Goal: Task Accomplishment & Management: Use online tool/utility

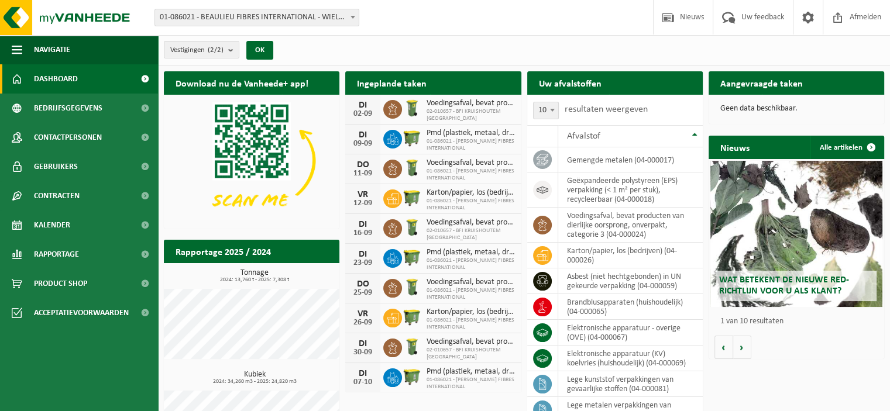
click at [42, 225] on span "Kalender" at bounding box center [52, 225] width 36 height 29
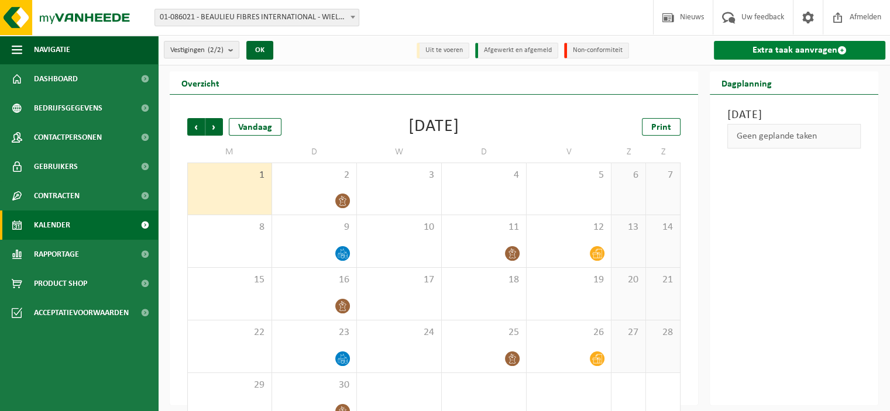
click at [773, 55] on link "Extra taak aanvragen" at bounding box center [799, 50] width 171 height 19
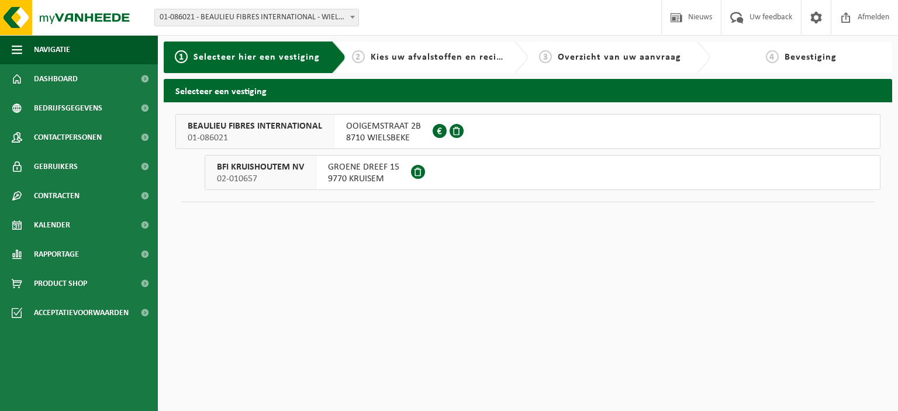
click at [400, 67] on div "2 Kies uw afvalstoffen en recipiënten" at bounding box center [437, 58] width 182 height 32
click at [368, 139] on span "8710 WIELSBEKE" at bounding box center [383, 138] width 75 height 12
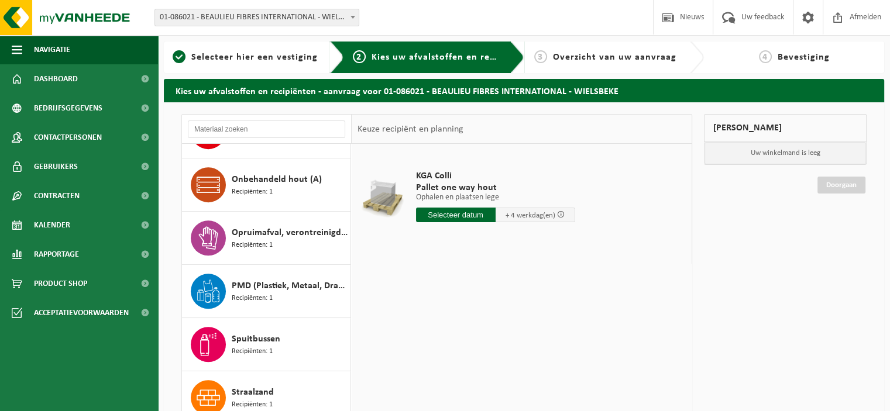
scroll to position [643, 0]
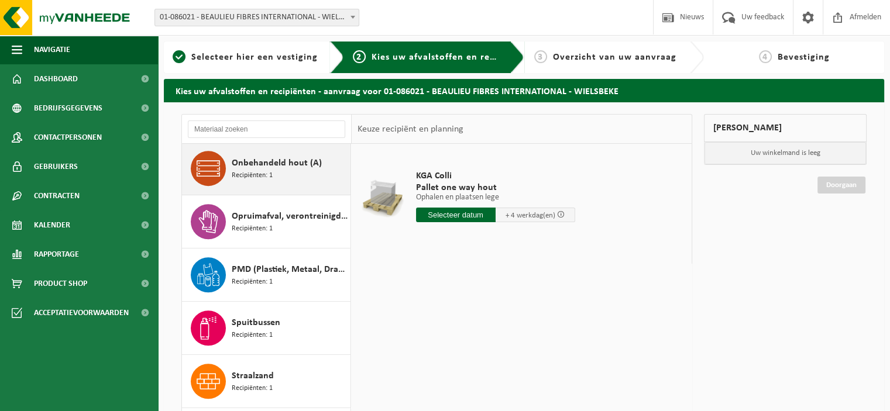
click at [244, 171] on span "Recipiënten: 1" at bounding box center [252, 175] width 41 height 11
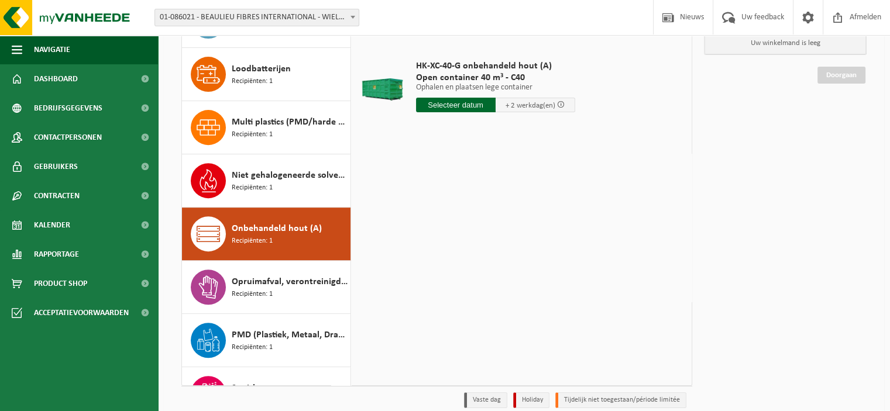
scroll to position [42, 0]
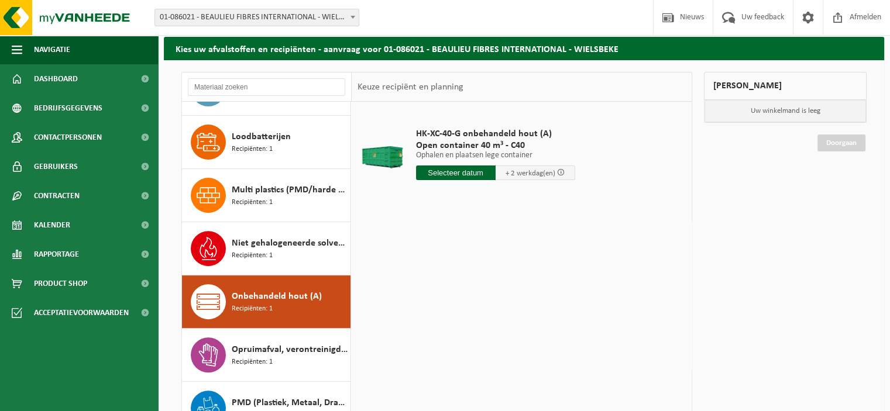
click at [449, 175] on input "text" at bounding box center [456, 173] width 80 height 15
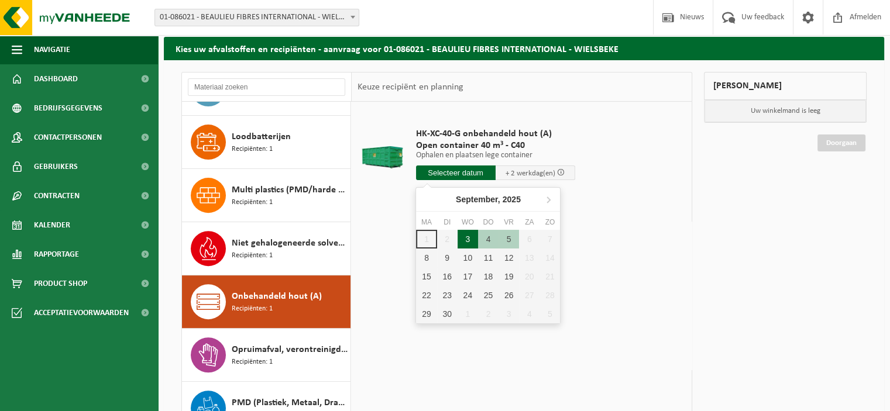
click at [464, 240] on div "3" at bounding box center [467, 239] width 20 height 19
type input "Van 2025-09-03"
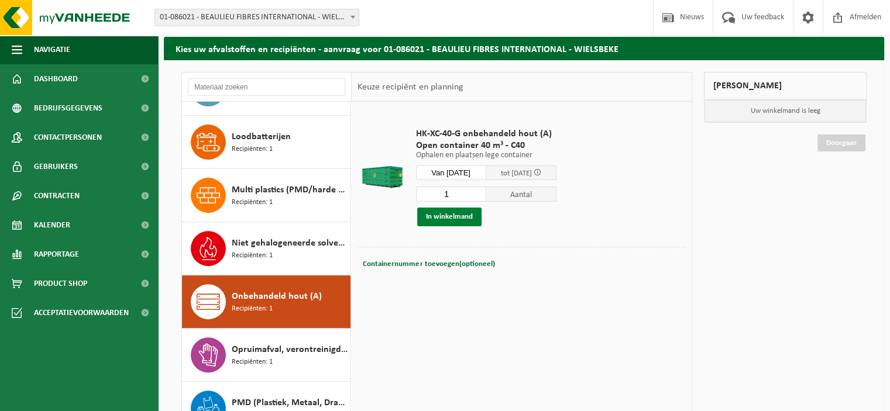
click at [463, 217] on button "In winkelmand" at bounding box center [449, 217] width 64 height 19
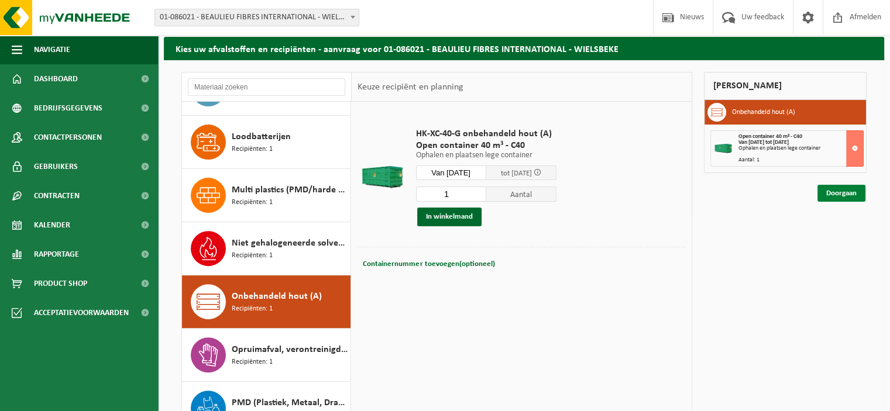
click at [845, 193] on link "Doorgaan" at bounding box center [841, 193] width 48 height 17
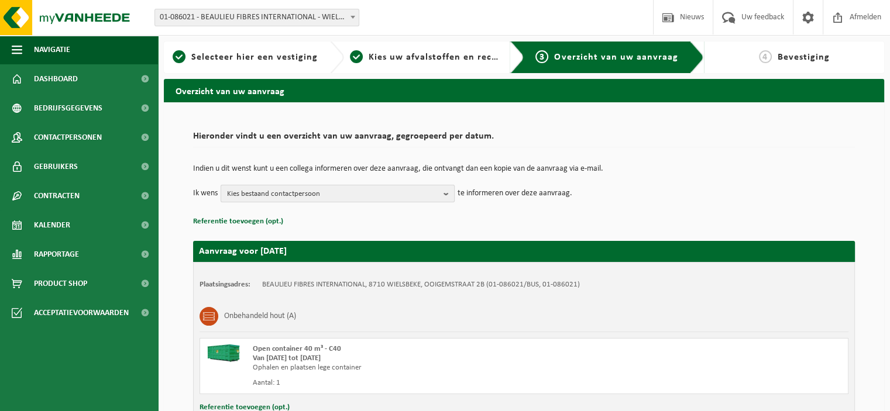
click at [384, 189] on span "Kies bestaand contactpersoon" at bounding box center [333, 194] width 212 height 18
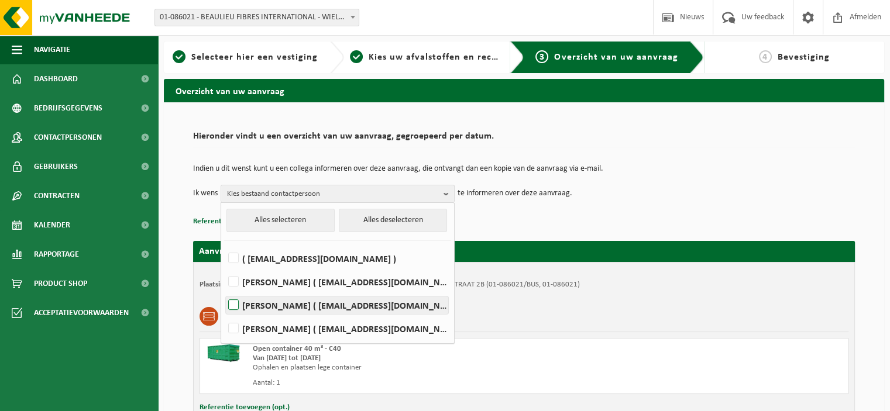
click at [257, 311] on label "[PERSON_NAME] ( [EMAIL_ADDRESS][DOMAIN_NAME] )" at bounding box center [337, 306] width 222 height 18
click at [224, 291] on input "[PERSON_NAME] ( [EMAIL_ADDRESS][DOMAIN_NAME] )" at bounding box center [223, 290] width 1 height 1
checkbox input "true"
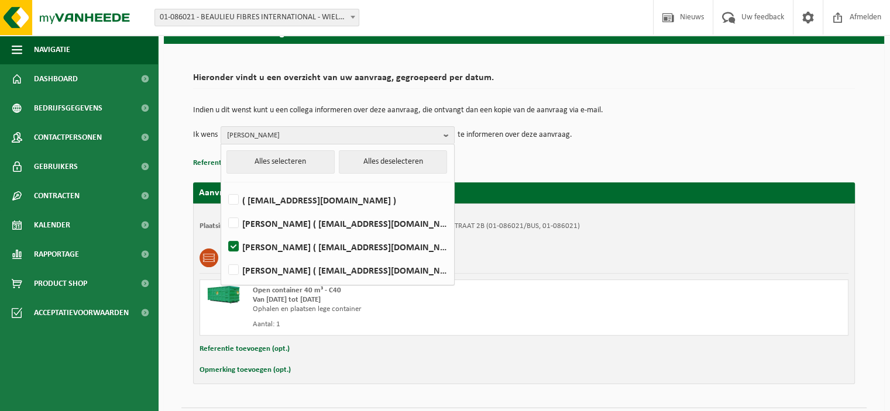
click at [529, 161] on p "Referentie toevoegen (opt.)" at bounding box center [523, 163] width 661 height 15
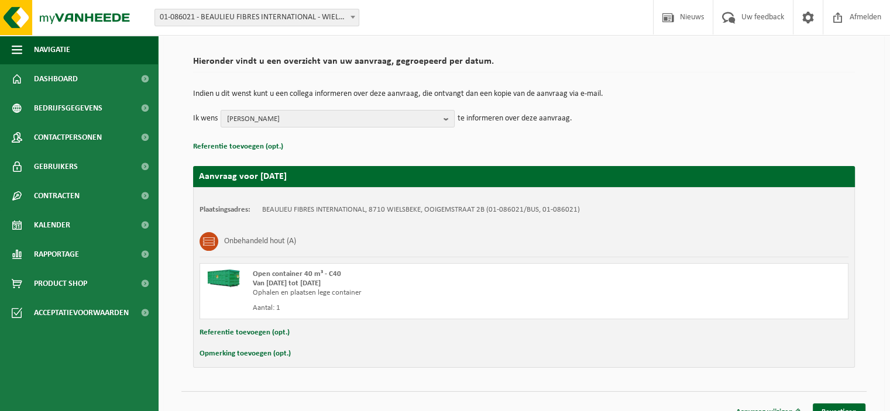
scroll to position [89, 0]
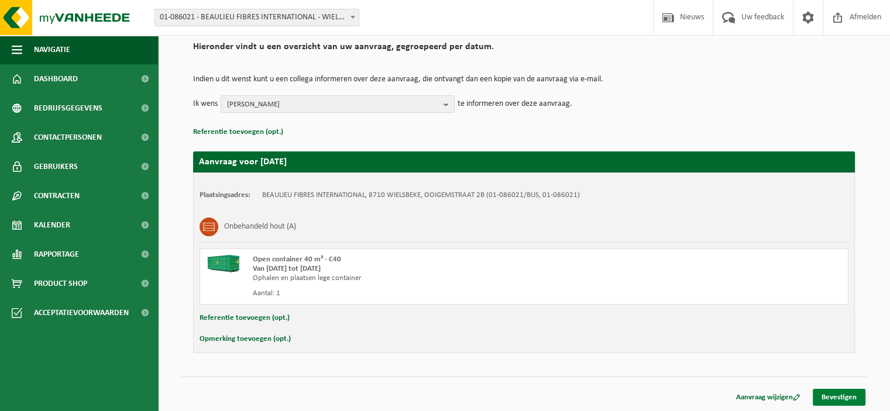
click at [829, 394] on link "Bevestigen" at bounding box center [838, 397] width 53 height 17
